Goal: Check status: Check status

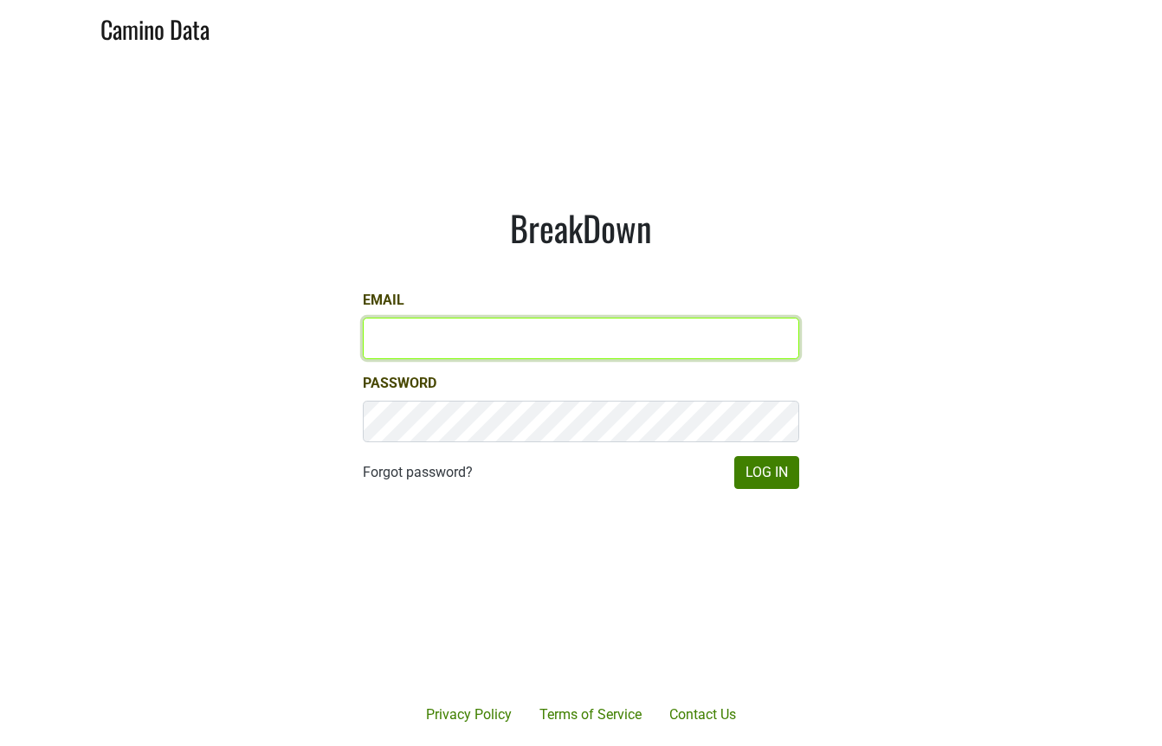
type input "drewstapp@jonata.com"
click at [440, 342] on input "drewstapp@jonata.com" at bounding box center [581, 339] width 436 height 42
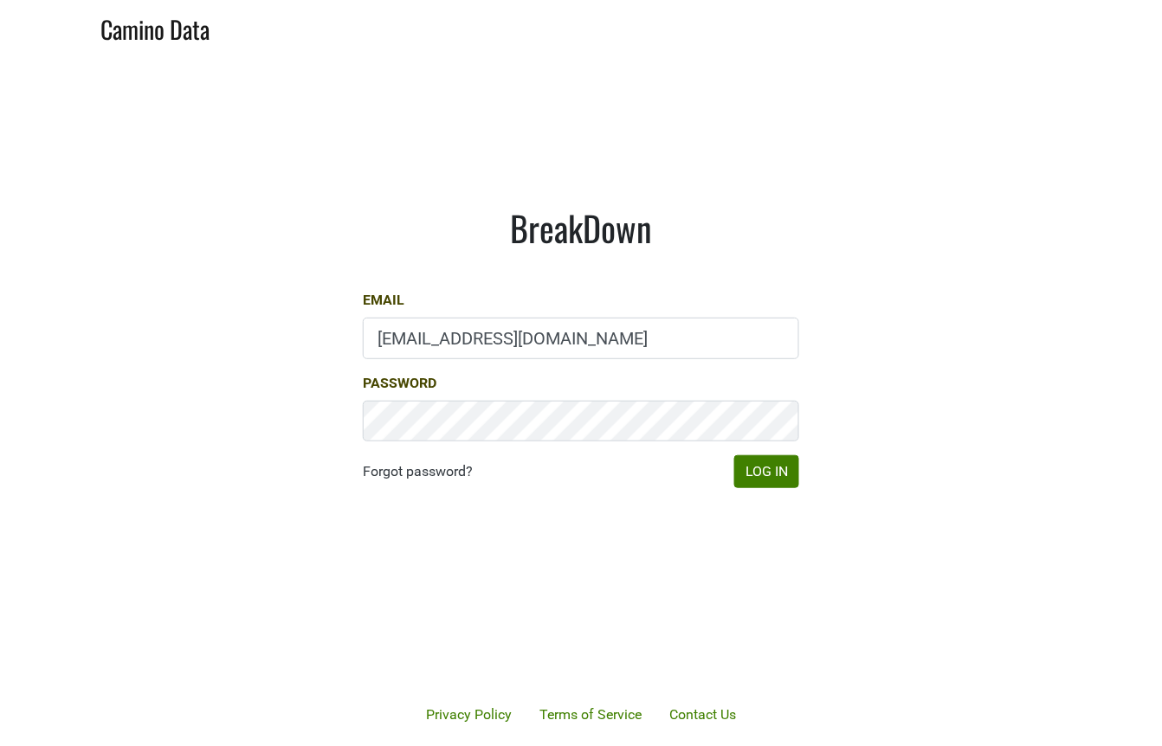
click at [530, 241] on h1 "BreakDown" at bounding box center [581, 228] width 436 height 42
click at [762, 472] on button "Log In" at bounding box center [766, 471] width 65 height 33
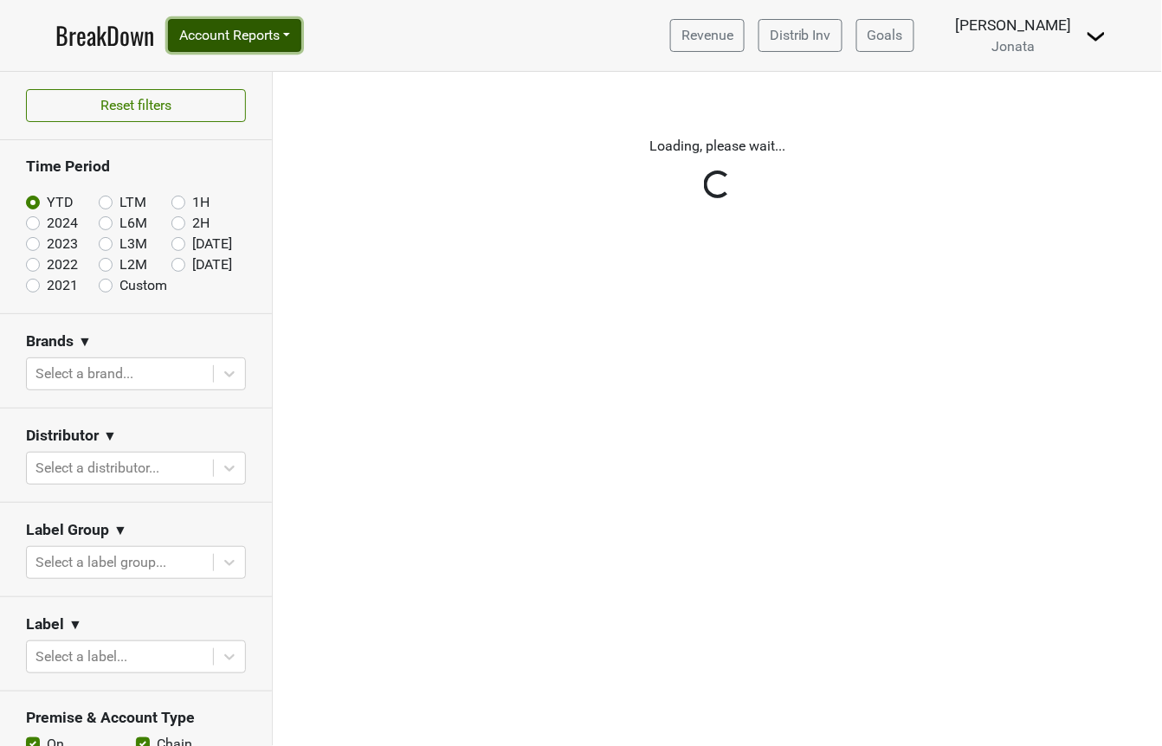
click at [293, 42] on button "Account Reports" at bounding box center [234, 35] width 133 height 33
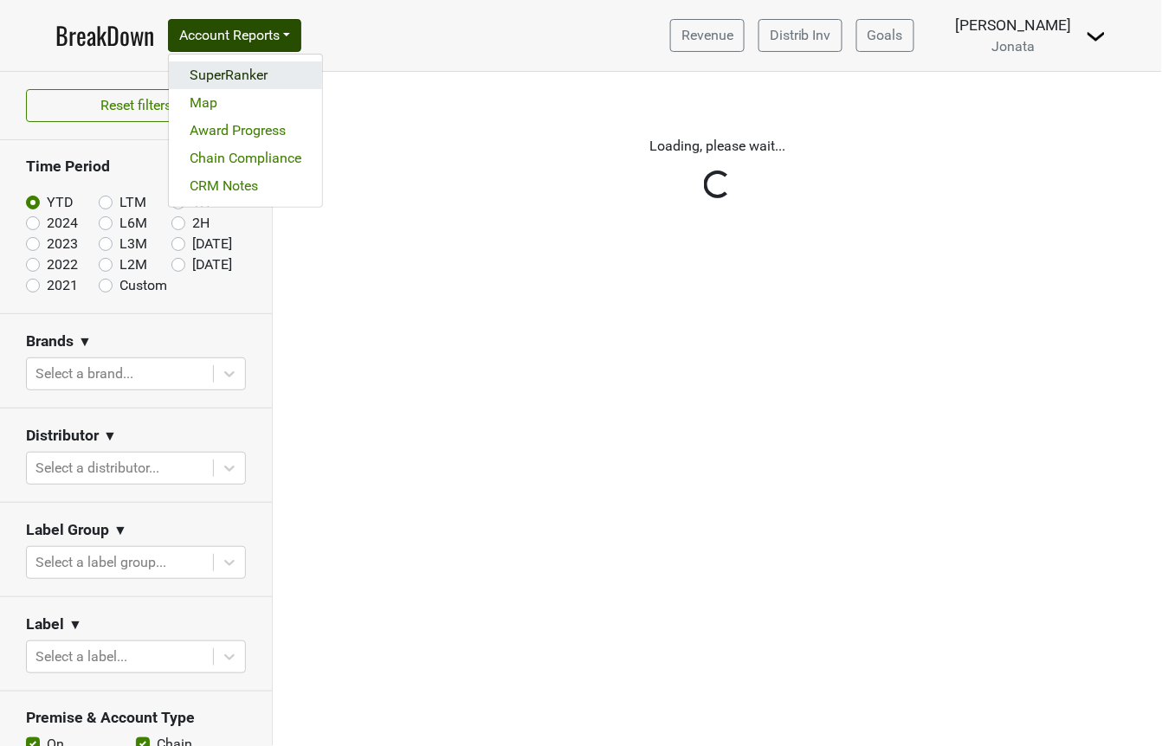
click at [280, 68] on link "SuperRanker" at bounding box center [245, 75] width 153 height 28
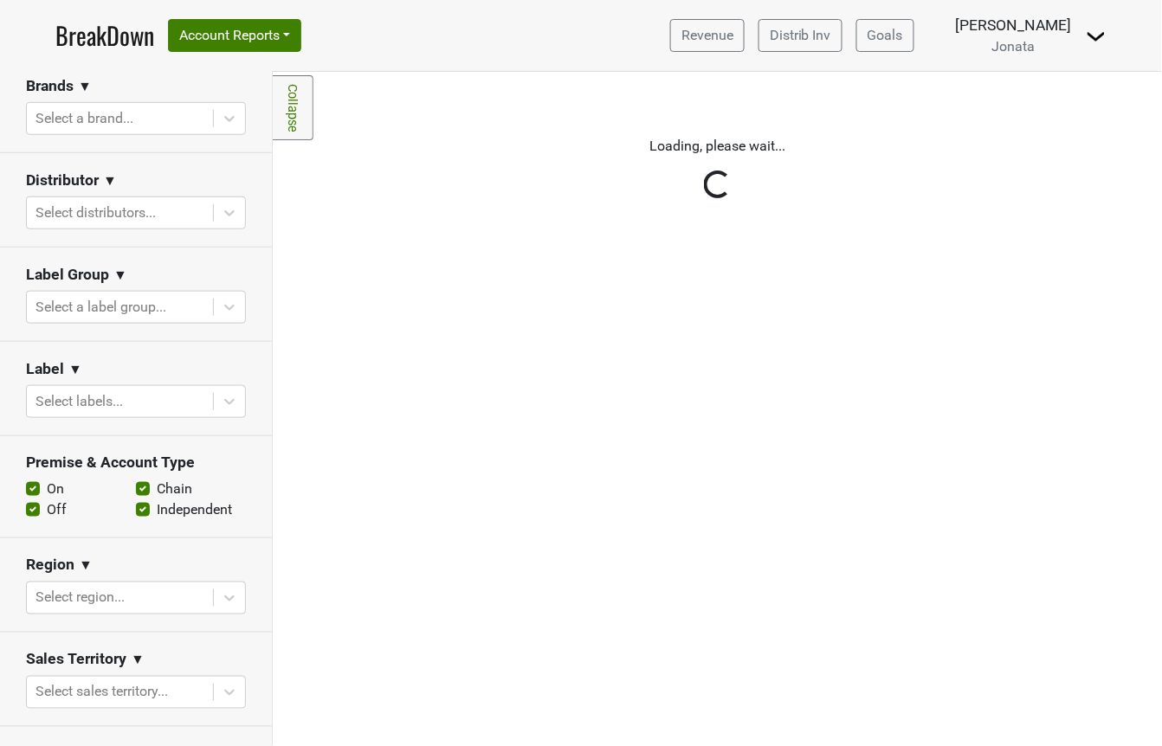
scroll to position [699, 0]
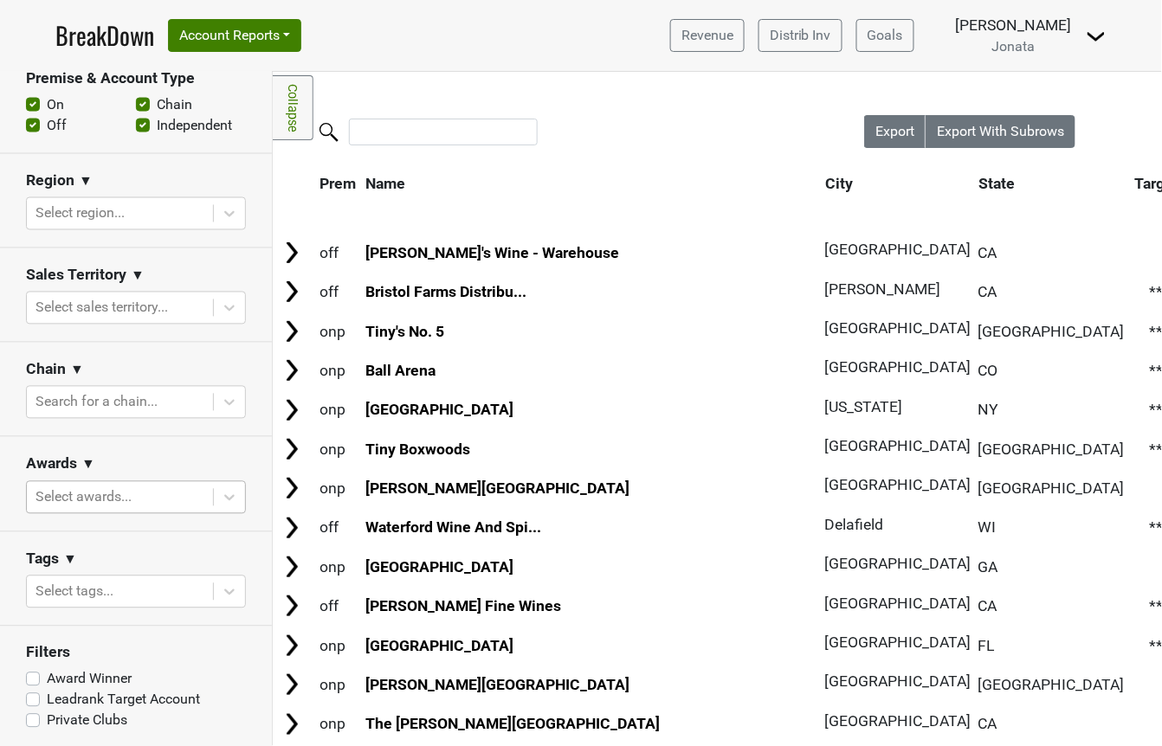
click at [139, 500] on div at bounding box center [119, 498] width 169 height 24
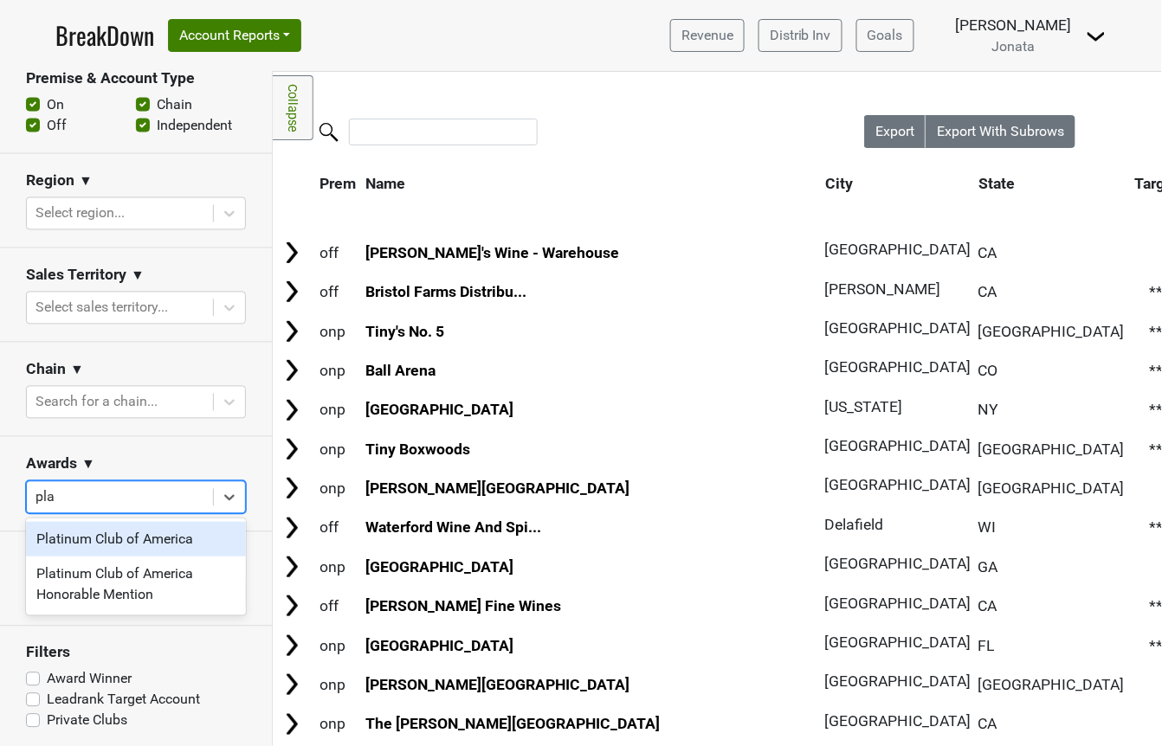
type input "plat"
click at [135, 530] on div "Platinum Club of America" at bounding box center [136, 539] width 220 height 35
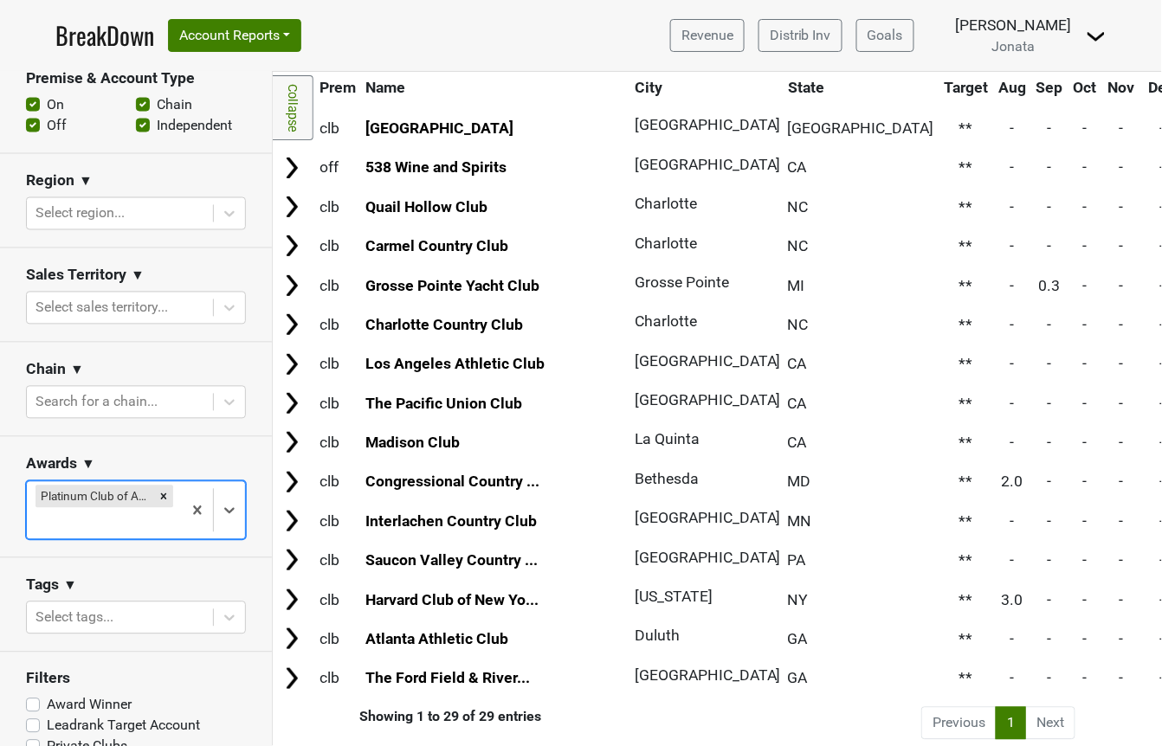
scroll to position [0, 0]
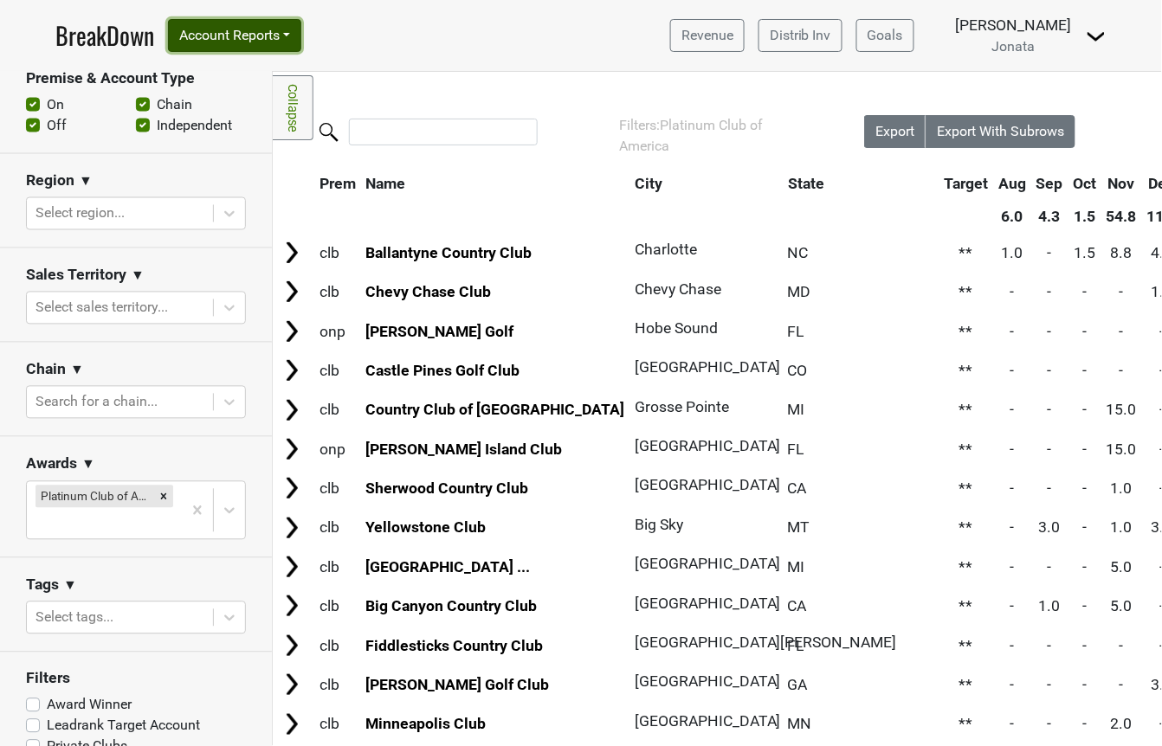
click at [280, 33] on button "Account Reports" at bounding box center [234, 35] width 133 height 33
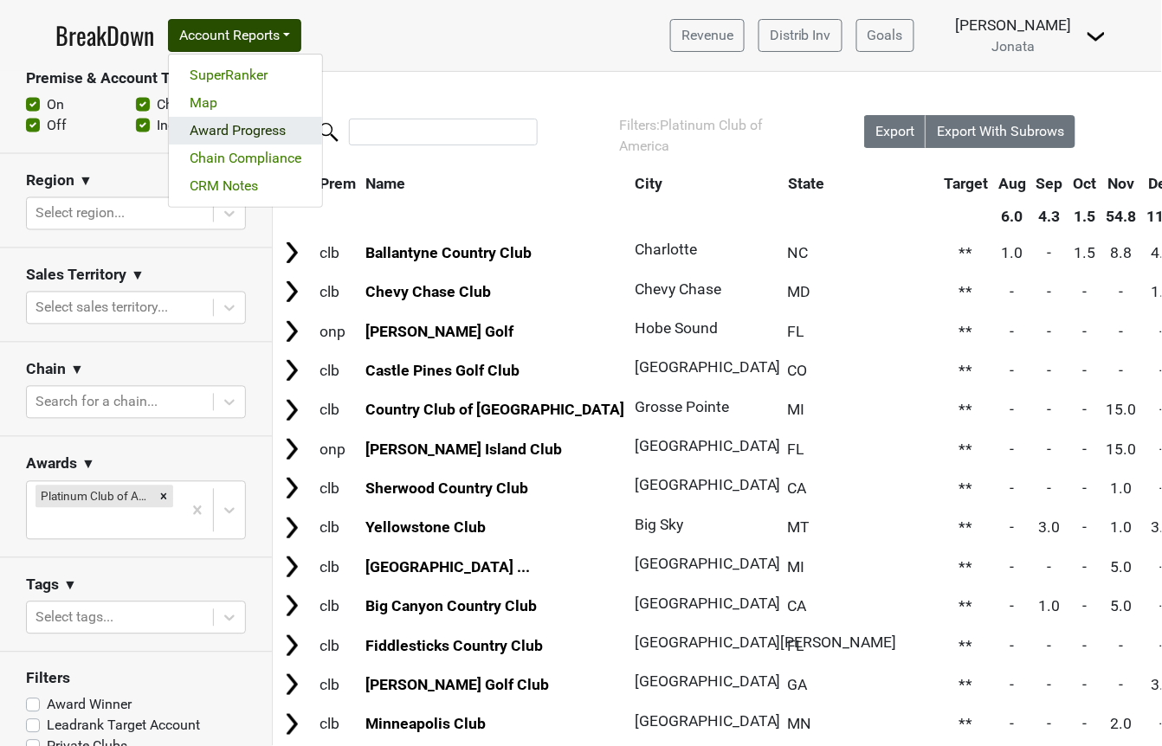
click at [229, 141] on link "Award Progress" at bounding box center [245, 131] width 153 height 28
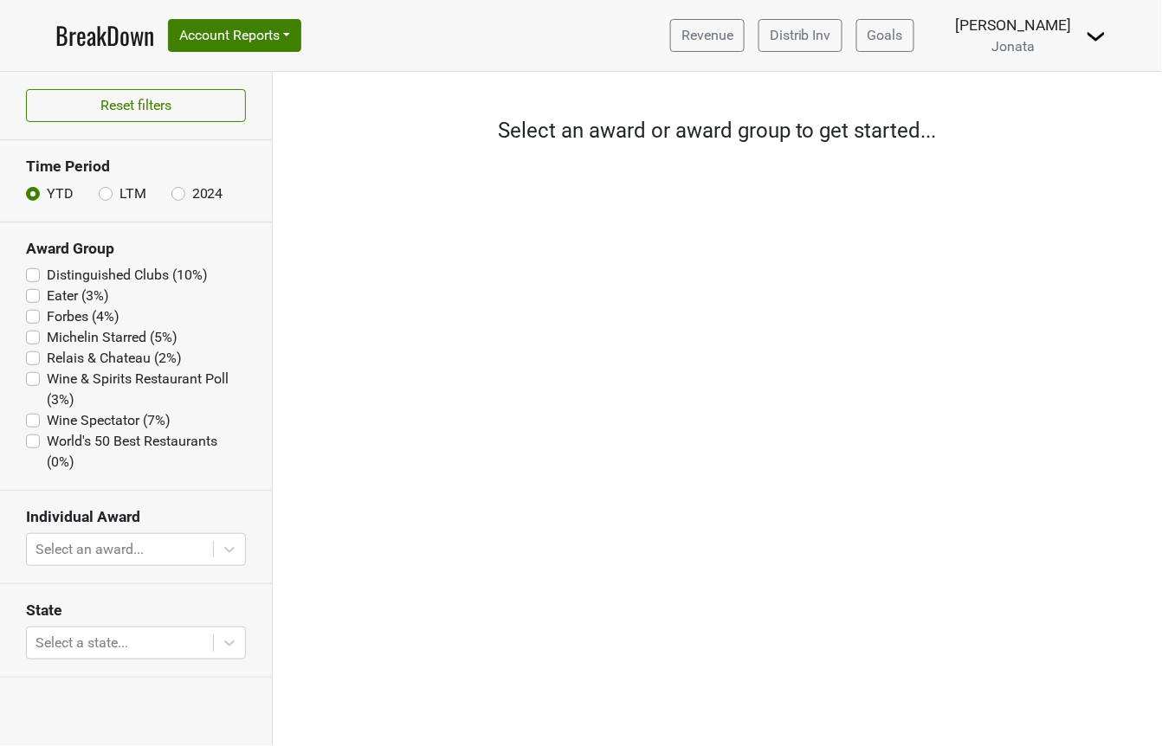
click at [142, 272] on label "Distinguished Clubs (10%)" at bounding box center [127, 275] width 161 height 21
click at [40, 272] on Clubs "Distinguished Clubs (10%)" at bounding box center [33, 273] width 14 height 17
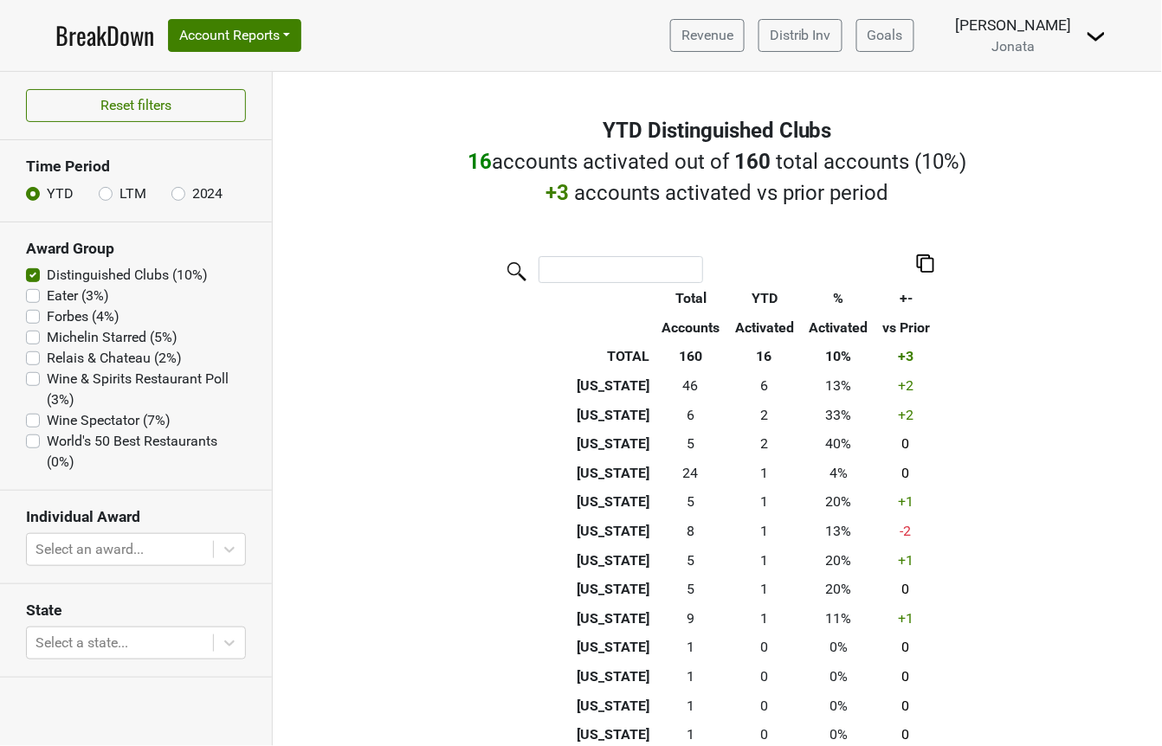
click at [142, 271] on label "Distinguished Clubs (10%)" at bounding box center [127, 275] width 161 height 21
click at [40, 271] on Clubs "Distinguished Clubs (10%)" at bounding box center [33, 273] width 14 height 17
checkbox Clubs "false"
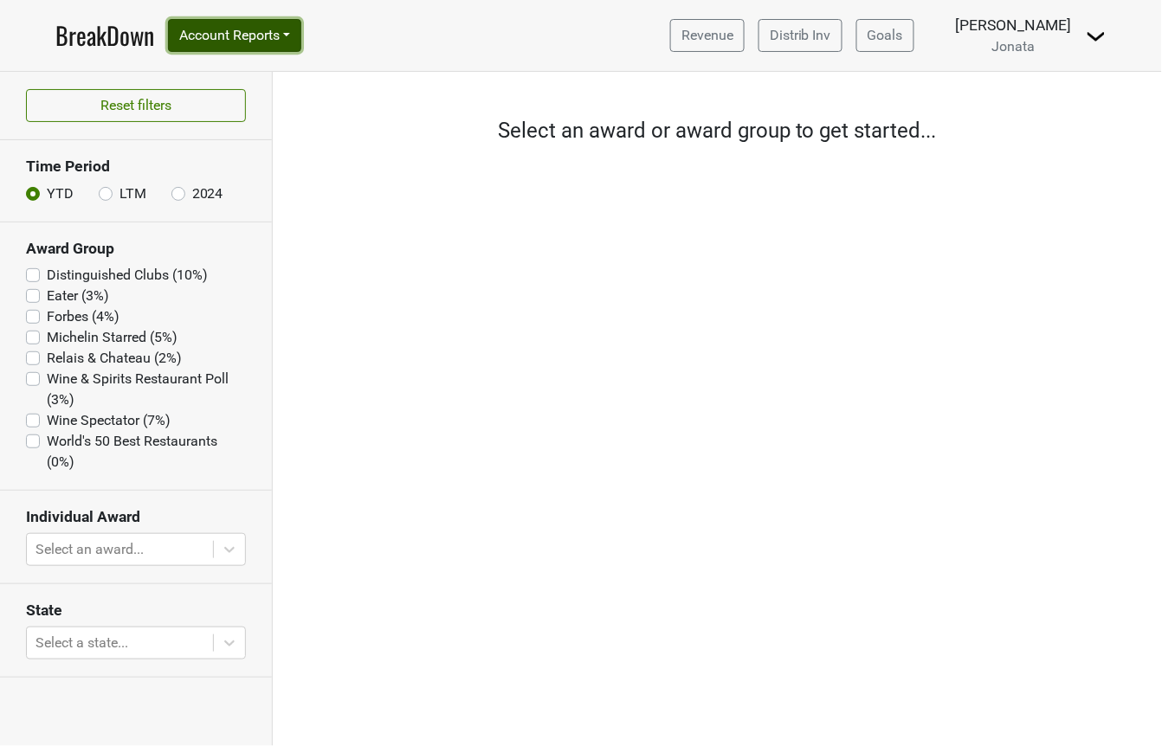
click at [288, 33] on button "Account Reports" at bounding box center [234, 35] width 133 height 33
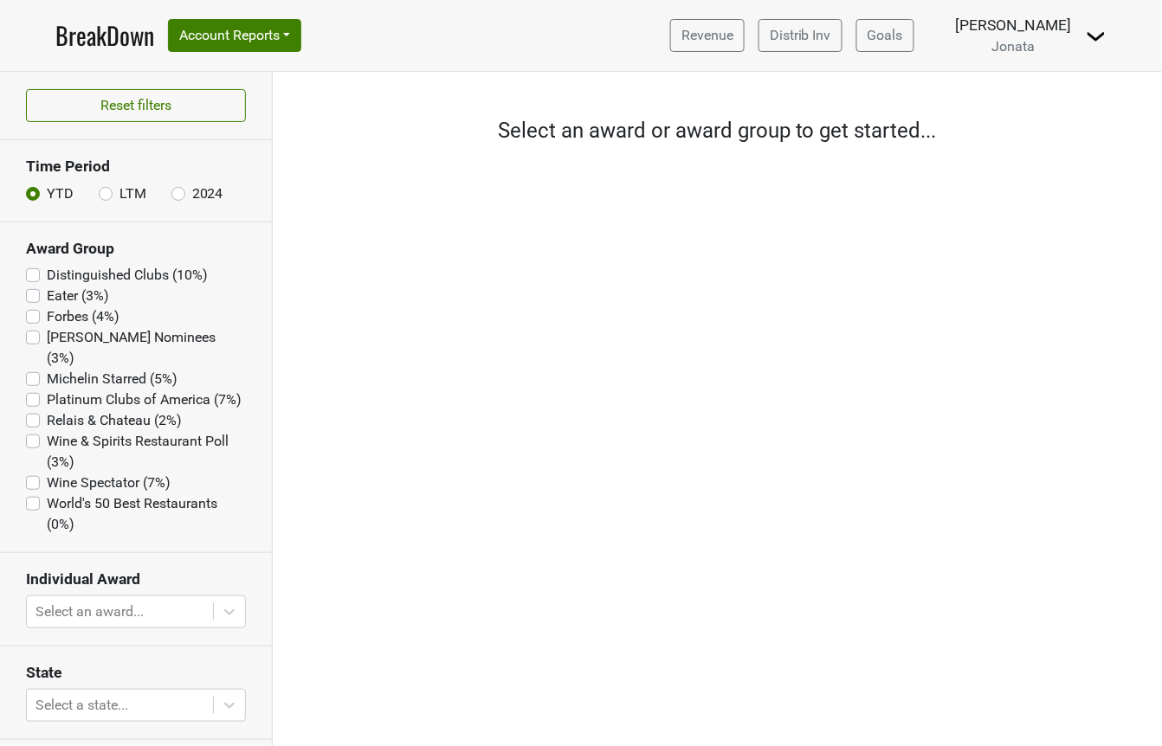
click at [117, 338] on label "James Beard Nominees (3%)" at bounding box center [146, 348] width 199 height 42
click at [40, 338] on Nominees "James Beard Nominees (3%)" at bounding box center [33, 335] width 14 height 17
checkbox Nominees "true"
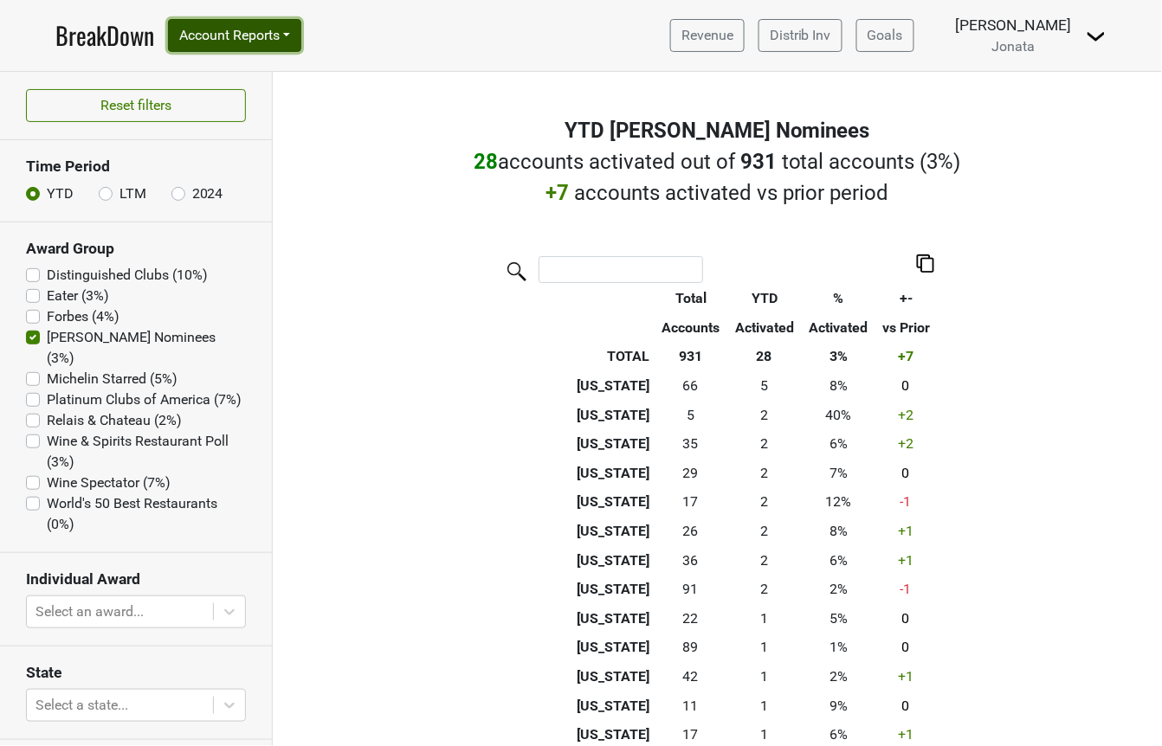
click at [216, 21] on button "Account Reports" at bounding box center [234, 35] width 133 height 33
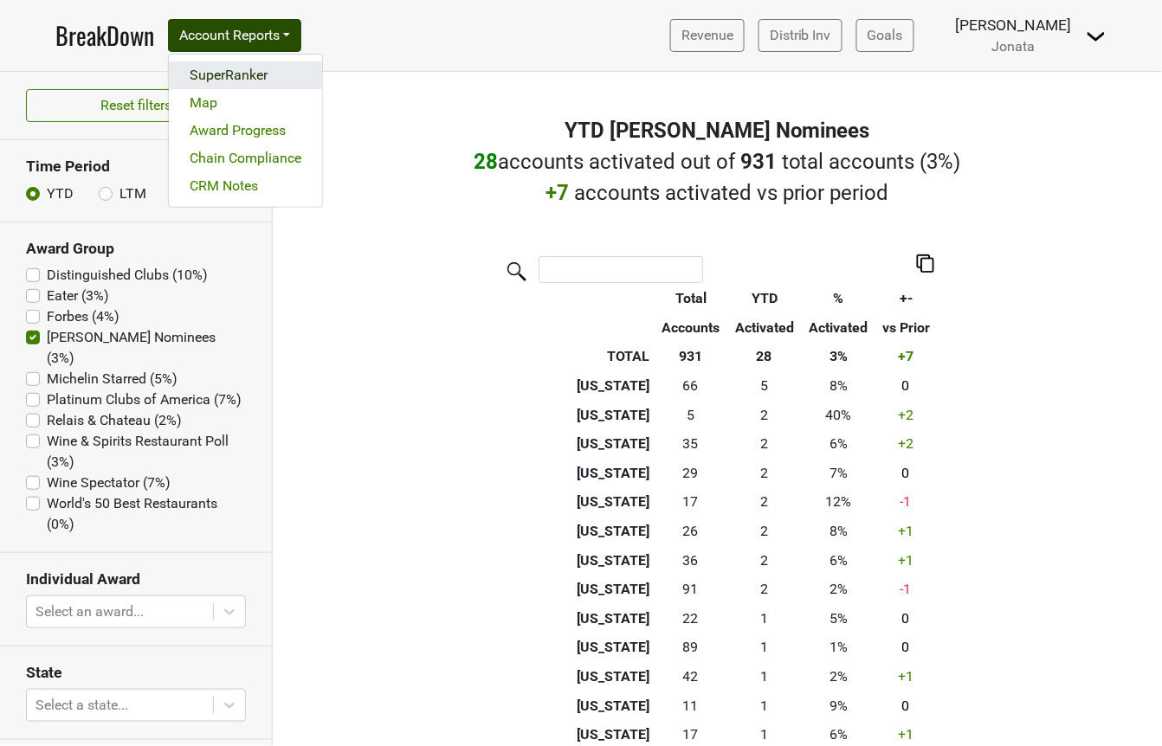
click at [210, 74] on link "SuperRanker" at bounding box center [245, 75] width 153 height 28
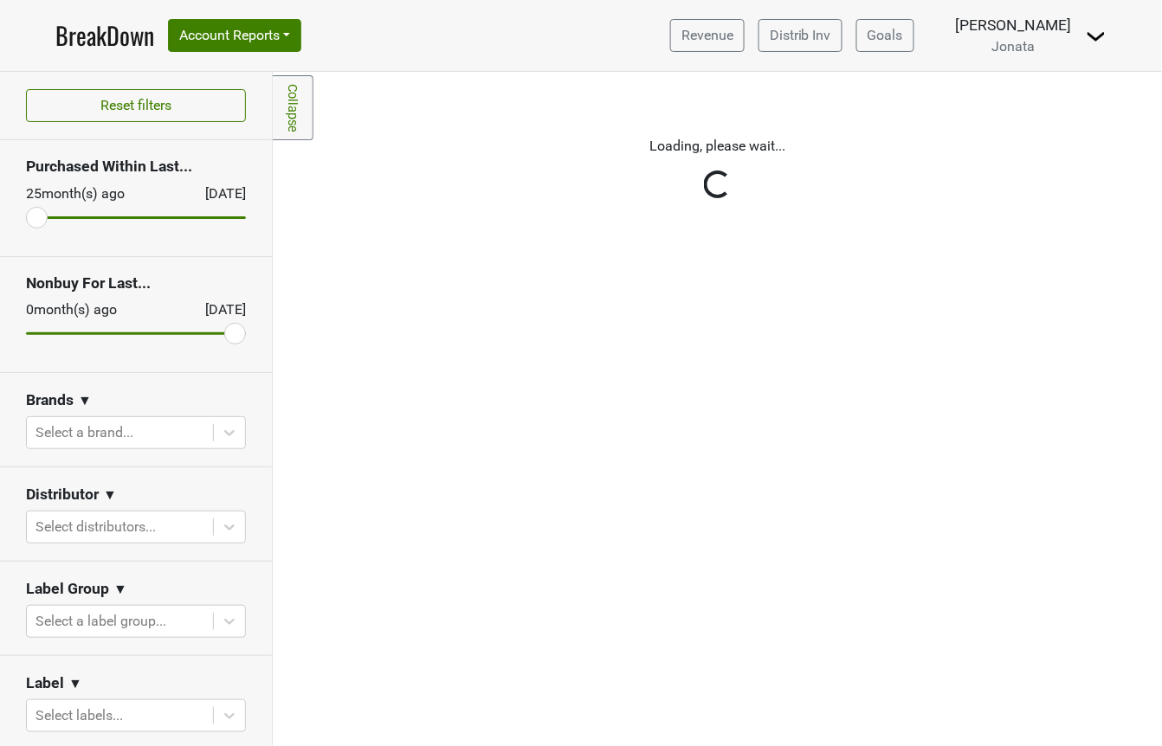
scroll to position [699, 0]
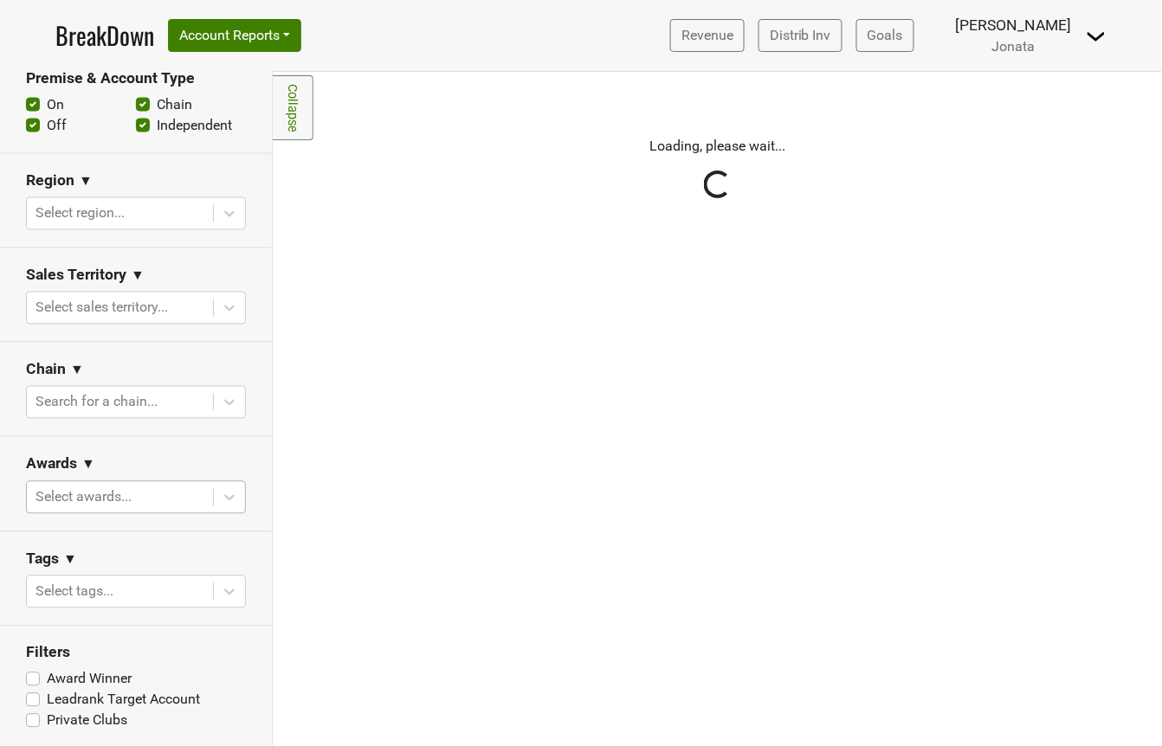
click at [116, 487] on div at bounding box center [119, 498] width 169 height 24
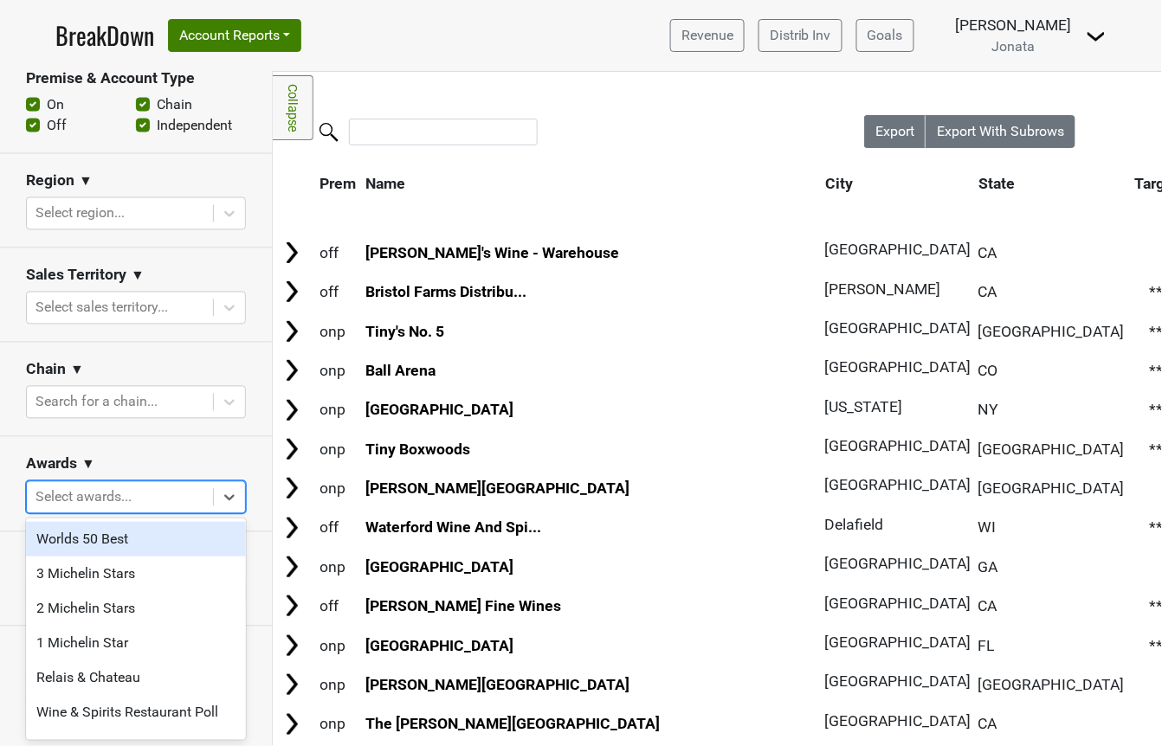
click at [114, 494] on div at bounding box center [119, 498] width 169 height 24
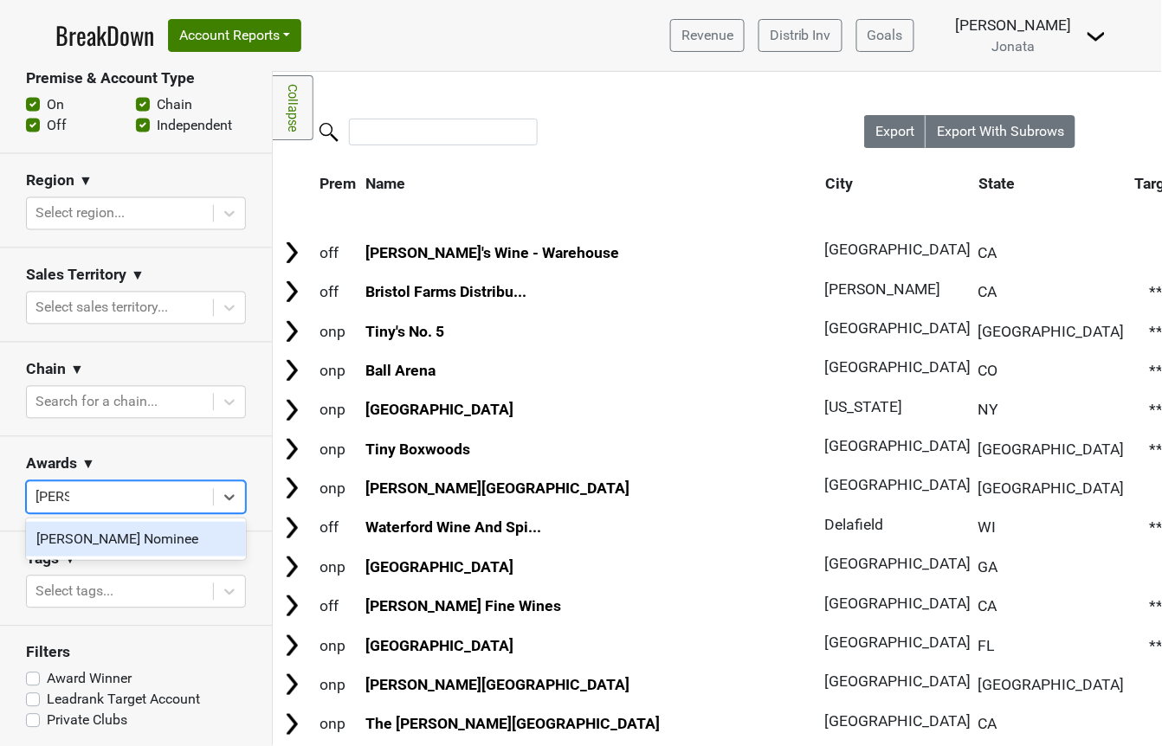
type input "[PERSON_NAME]"
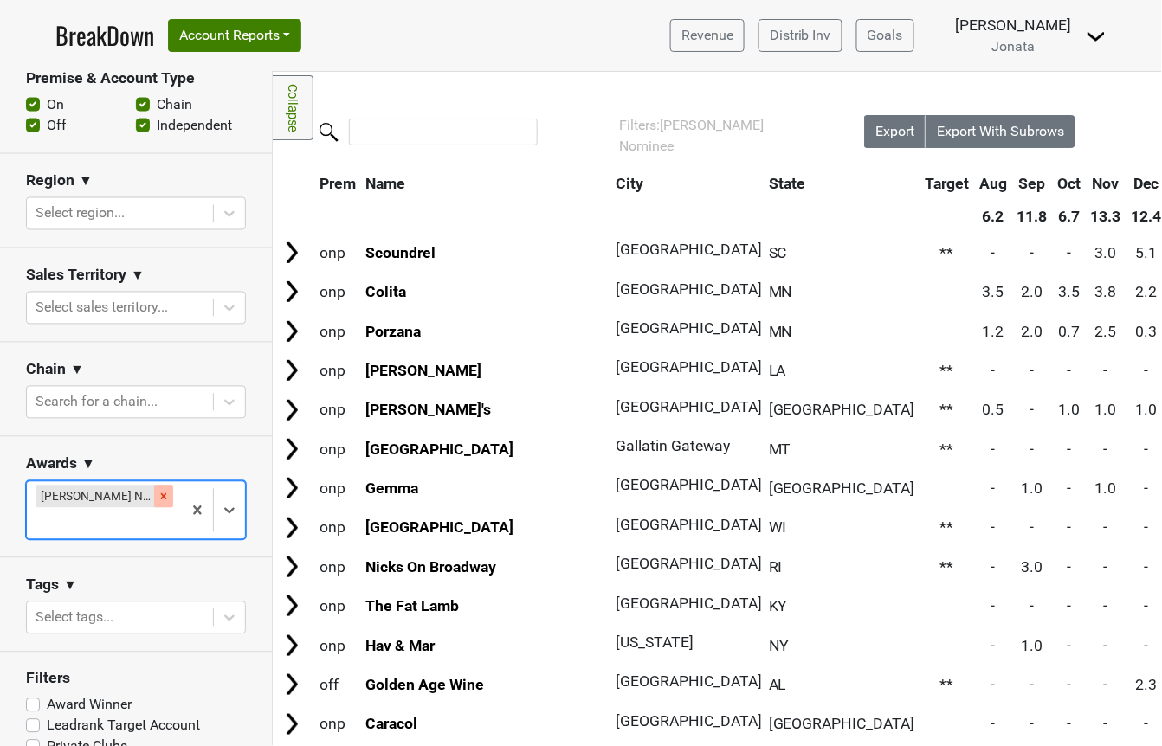
click at [164, 494] on icon "Remove James Beard Nominee" at bounding box center [164, 496] width 6 height 6
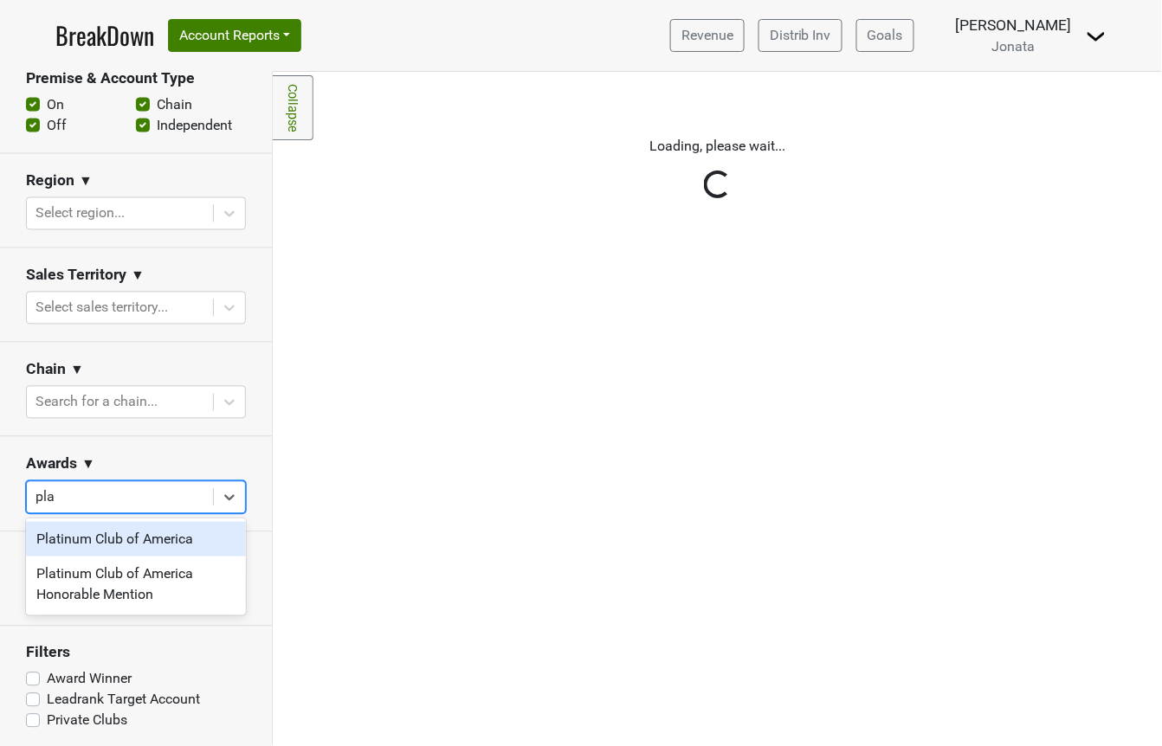
type input "plat"
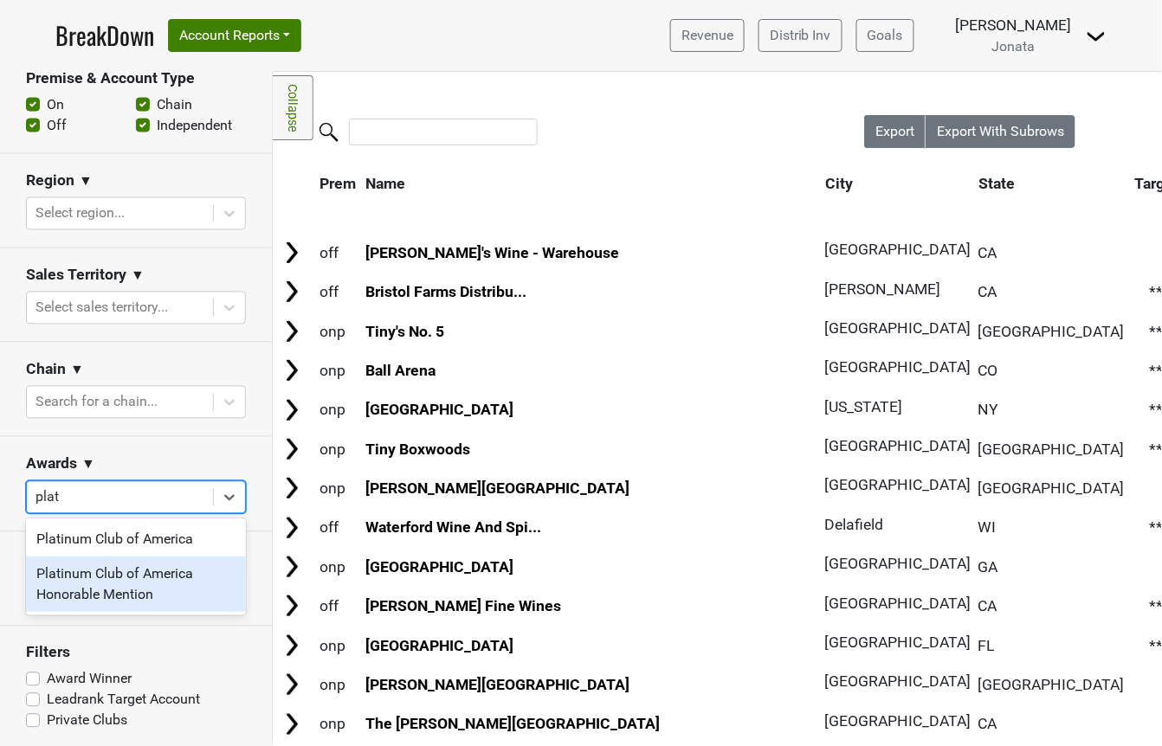
click at [151, 582] on div "Platinum Club of America Honorable Mention" at bounding box center [136, 584] width 220 height 55
